Goal: Transaction & Acquisition: Purchase product/service

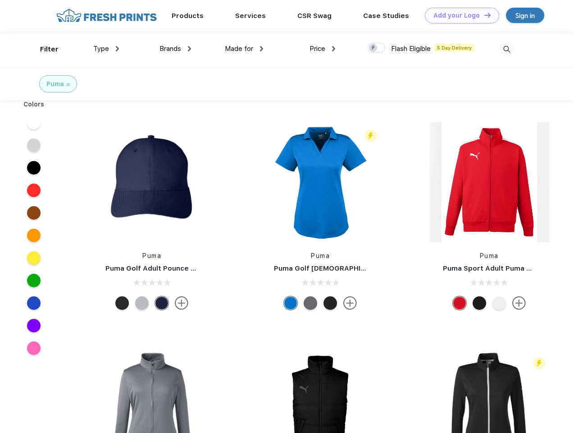
click at [459, 15] on link "Add your Logo Design Tool" at bounding box center [462, 16] width 74 height 16
click at [0, 0] on div "Design Tool" at bounding box center [0, 0] width 0 height 0
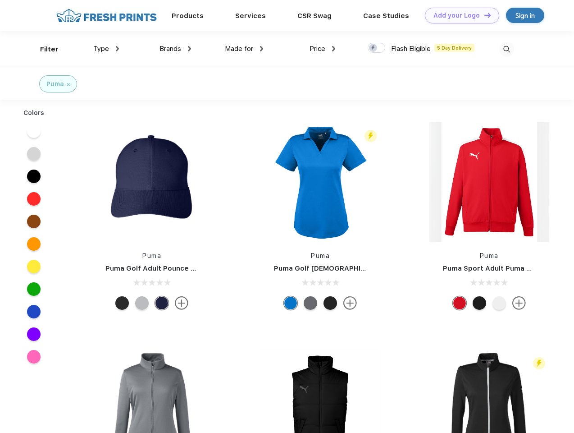
click at [484, 15] on link "Add your Logo Design Tool" at bounding box center [462, 16] width 74 height 16
click at [43, 49] on div "Filter" at bounding box center [49, 49] width 18 height 10
click at [106, 49] on span "Type" at bounding box center [101, 49] width 16 height 8
click at [175, 49] on span "Brands" at bounding box center [171, 49] width 22 height 8
click at [244, 49] on span "Made for" at bounding box center [239, 49] width 28 height 8
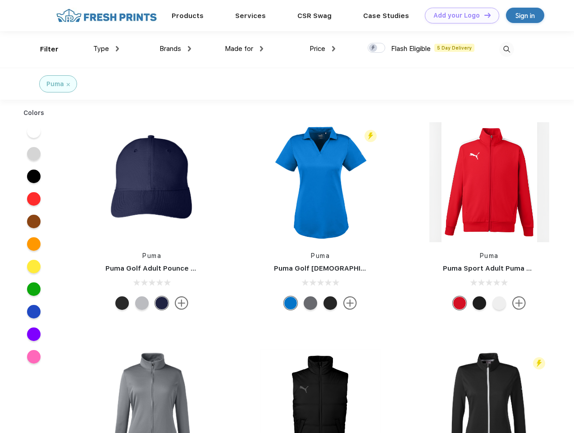
click at [323, 49] on span "Price" at bounding box center [318, 49] width 16 height 8
click at [377, 48] on div at bounding box center [377, 48] width 18 height 10
click at [374, 48] on input "checkbox" at bounding box center [371, 45] width 6 height 6
click at [507, 49] on img at bounding box center [506, 49] width 15 height 15
